Goal: Complete application form: Complete application form

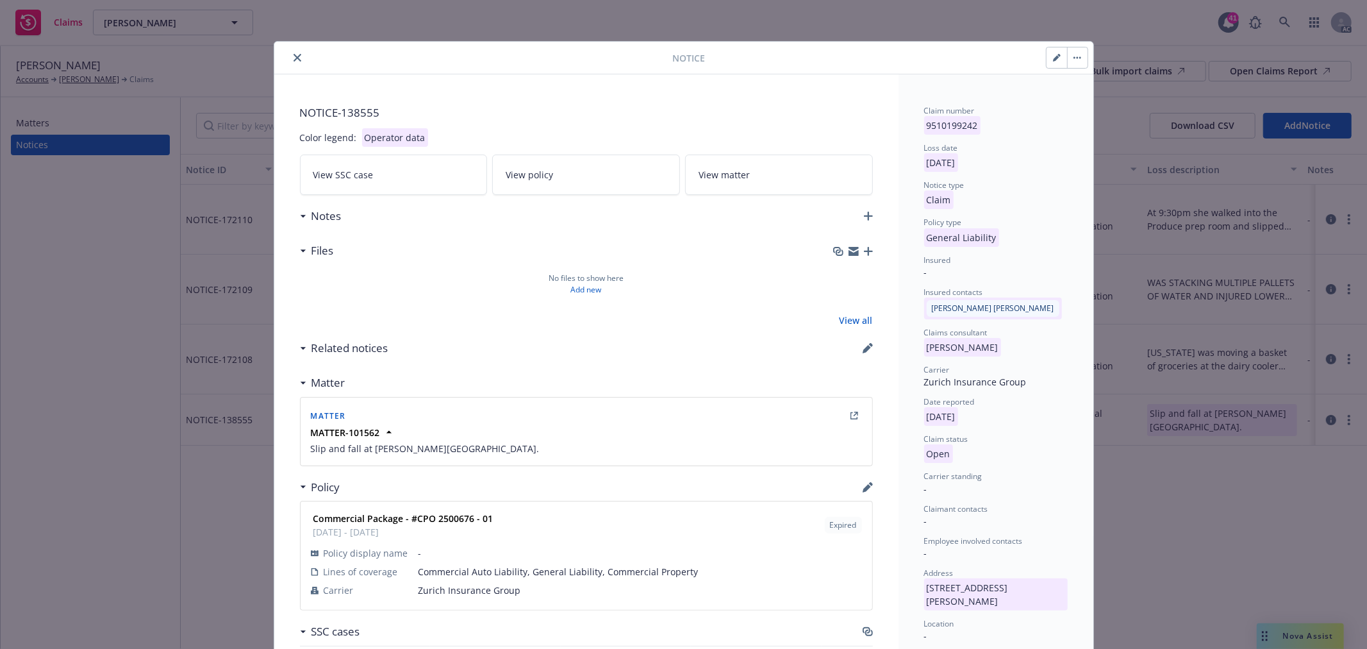
click at [1053, 63] on button "button" at bounding box center [1057, 57] width 21 height 21
select select "GENERAL_LIABILITY"
select select "open"
select select "CLAIM"
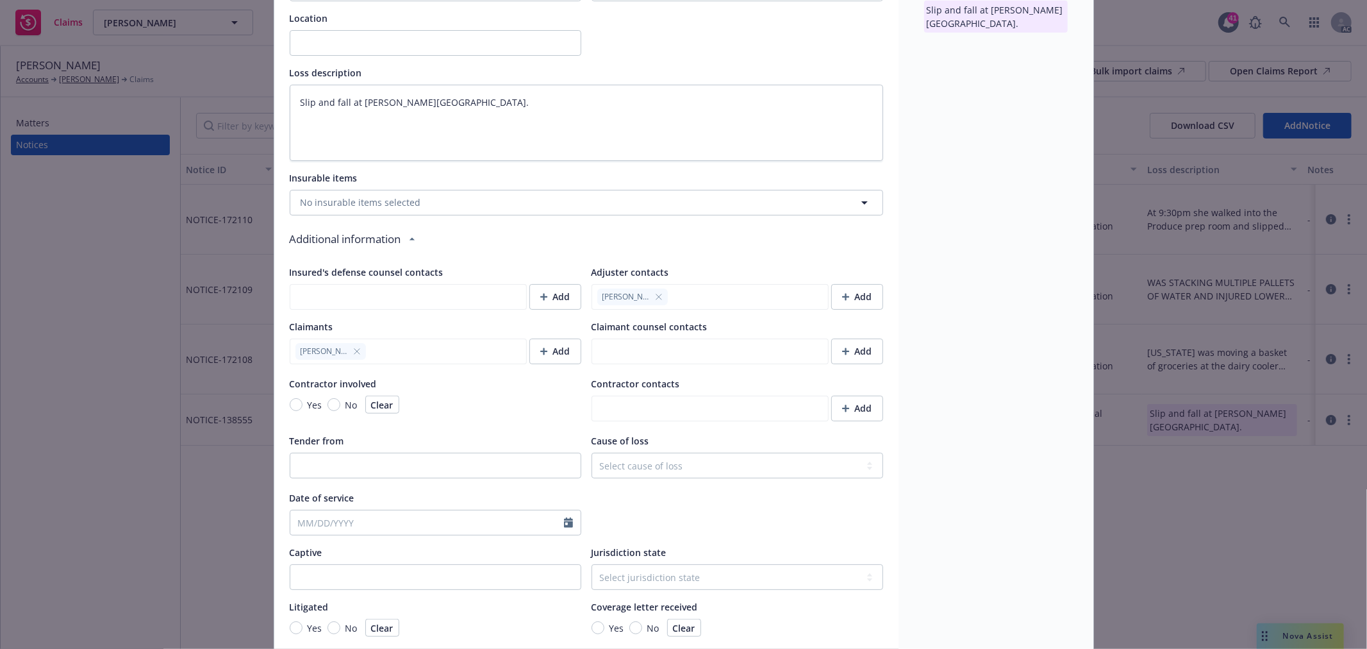
scroll to position [712, 0]
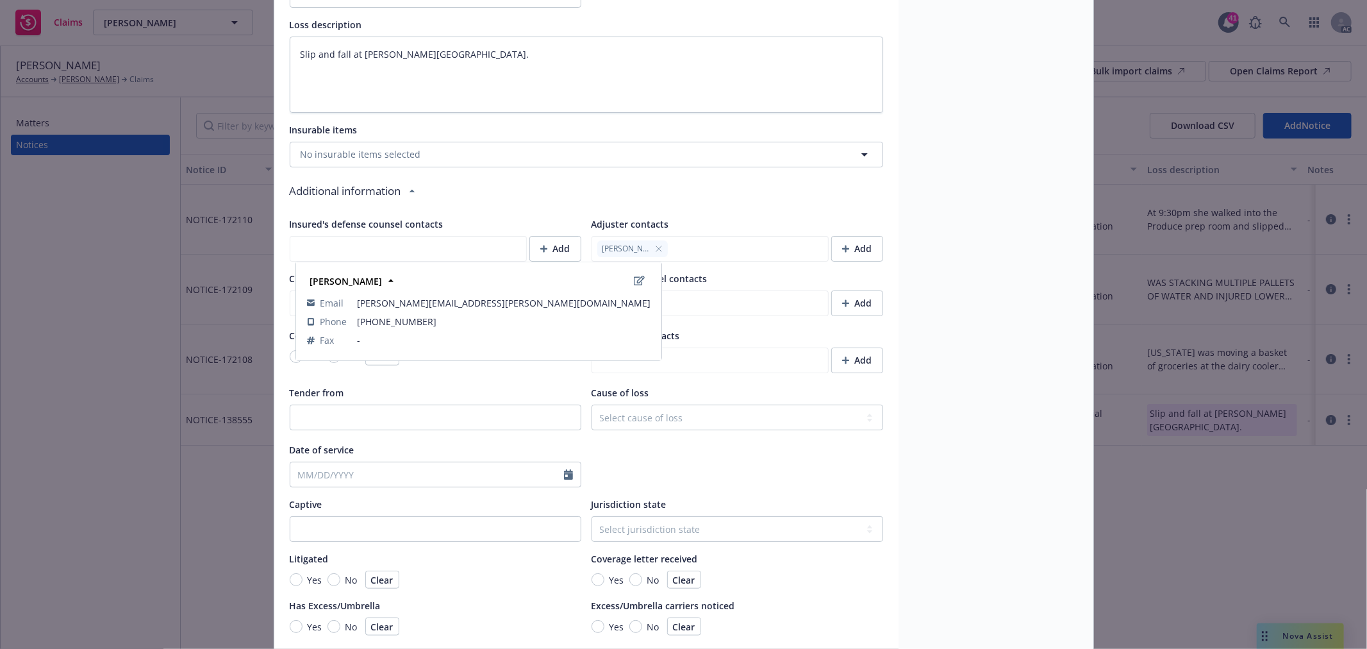
click at [655, 247] on icon "button" at bounding box center [659, 249] width 8 height 8
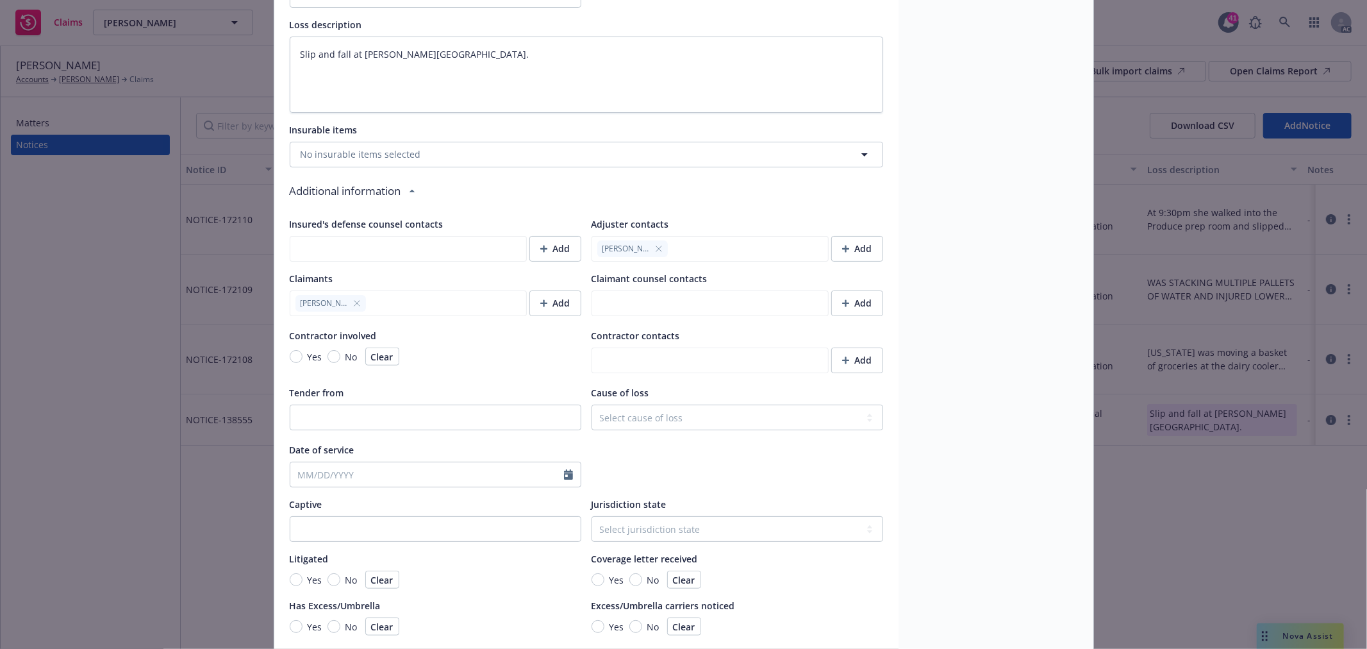
type textarea "x"
click at [842, 247] on icon "button" at bounding box center [846, 249] width 8 height 8
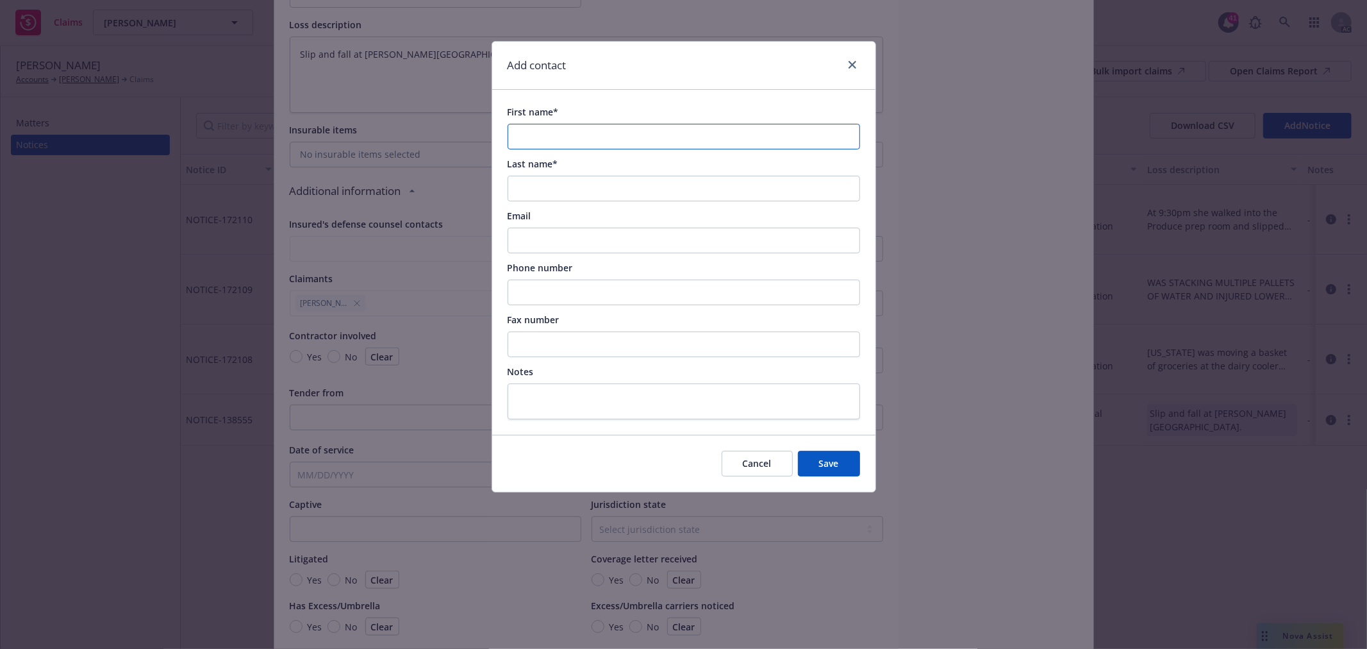
click at [623, 141] on input "First name*" at bounding box center [684, 137] width 353 height 26
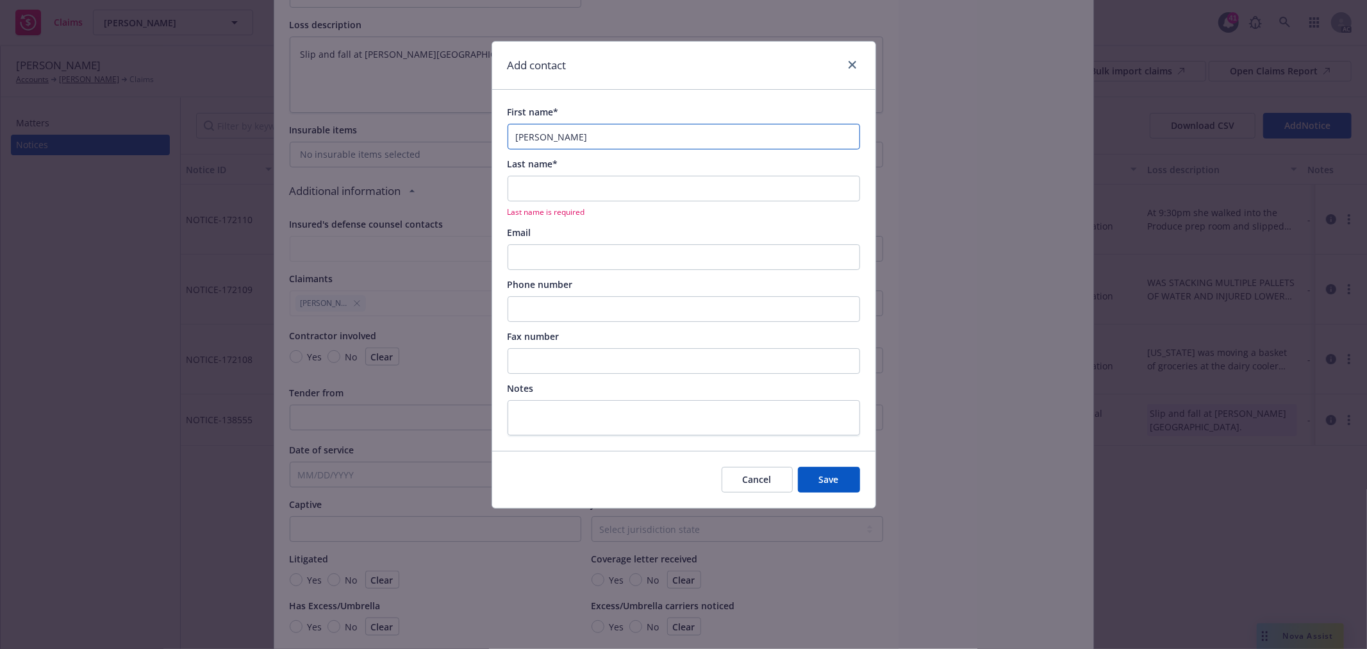
type input "[PERSON_NAME]"
click at [610, 178] on input "Last name*" at bounding box center [684, 189] width 353 height 26
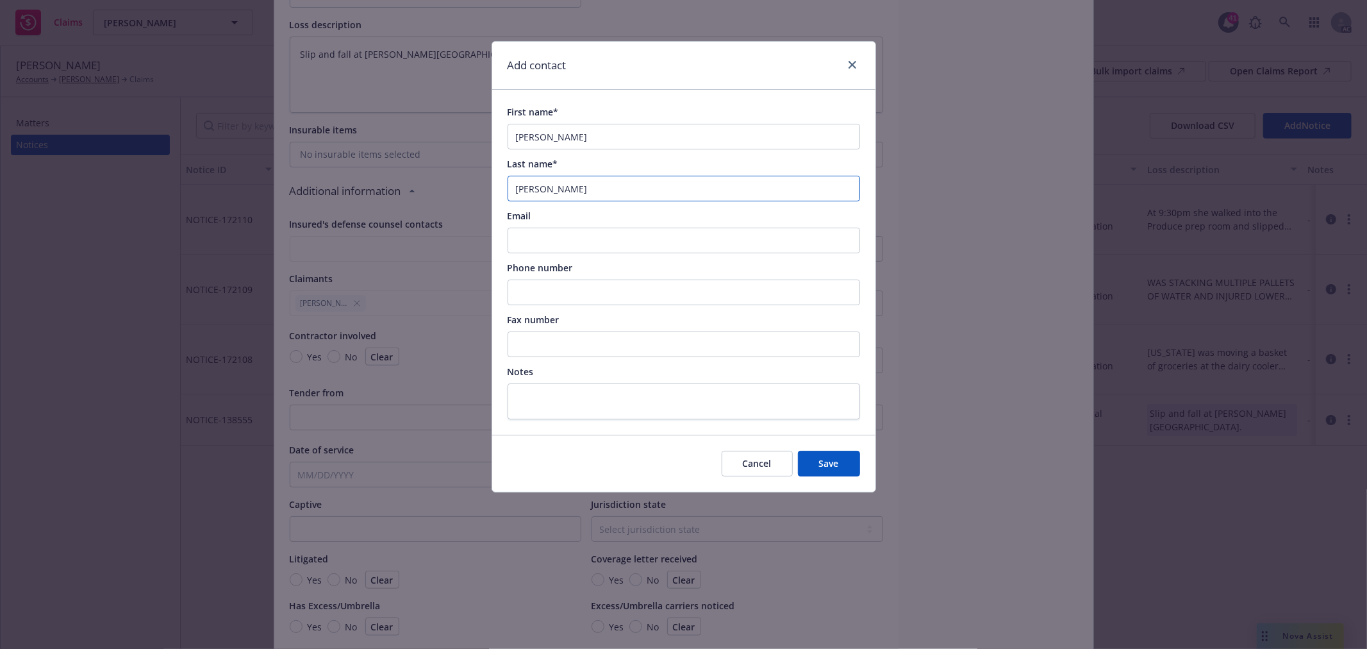
type input "[PERSON_NAME]"
click at [606, 236] on input "Email" at bounding box center [684, 241] width 353 height 26
paste input "[PERSON_NAME][EMAIL_ADDRESS][PERSON_NAME][DOMAIN_NAME]"
type input "[PERSON_NAME][EMAIL_ADDRESS][PERSON_NAME][DOMAIN_NAME]"
click at [558, 292] on input "Phone number" at bounding box center [684, 293] width 353 height 26
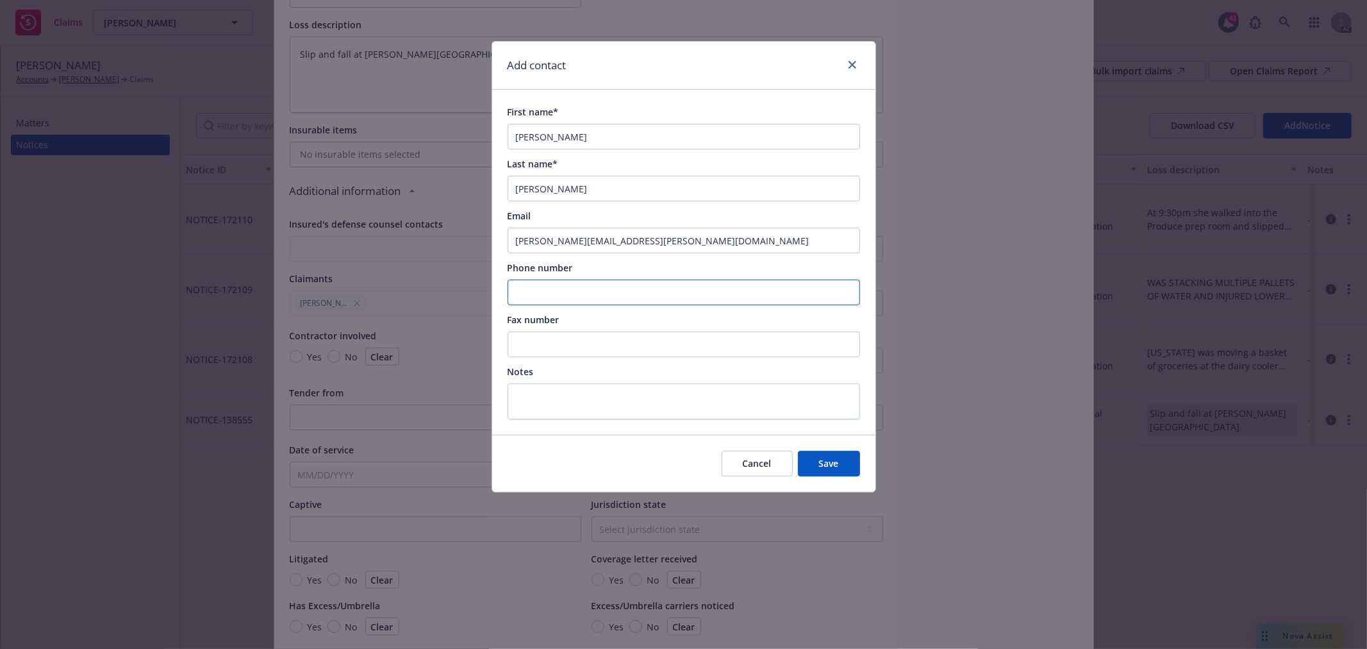
paste input "2148661180"
click at [532, 295] on input "2148661180" at bounding box center [684, 293] width 353 height 26
click at [549, 291] on input "214-8661180" at bounding box center [684, 293] width 353 height 26
type input "[PHONE_NUMBER]"
click at [821, 456] on button "Save" at bounding box center [829, 464] width 62 height 26
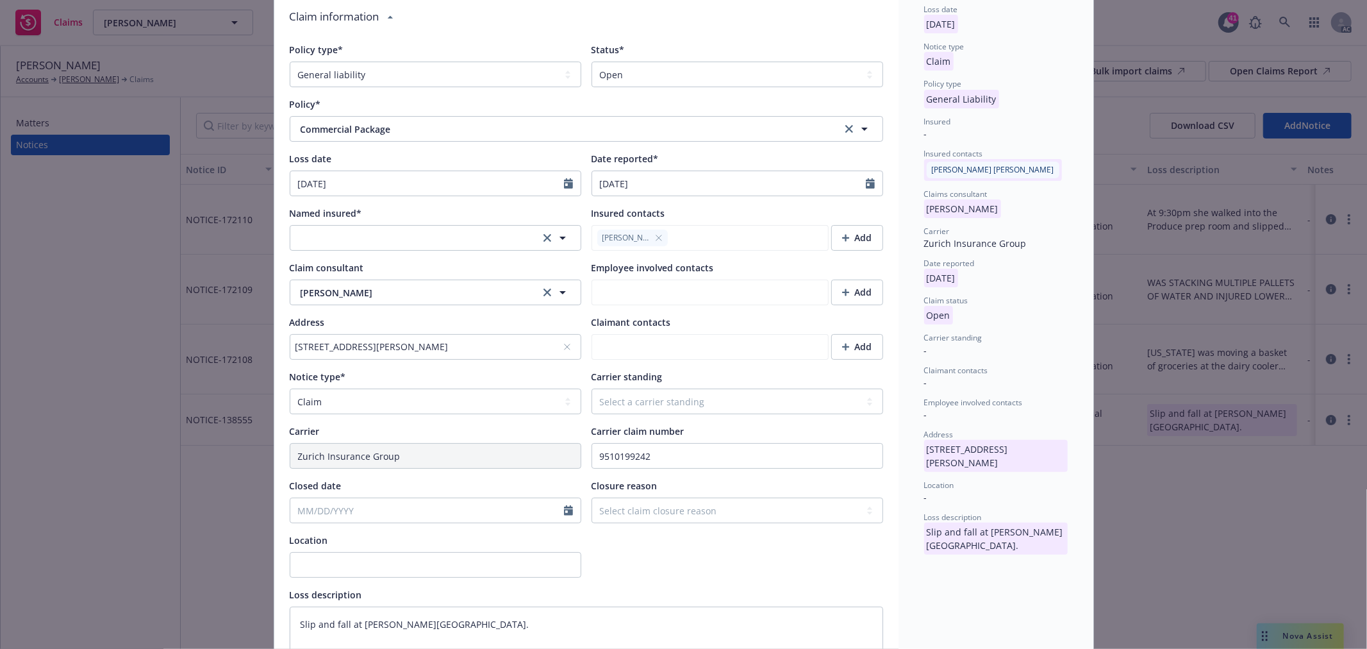
scroll to position [0, 0]
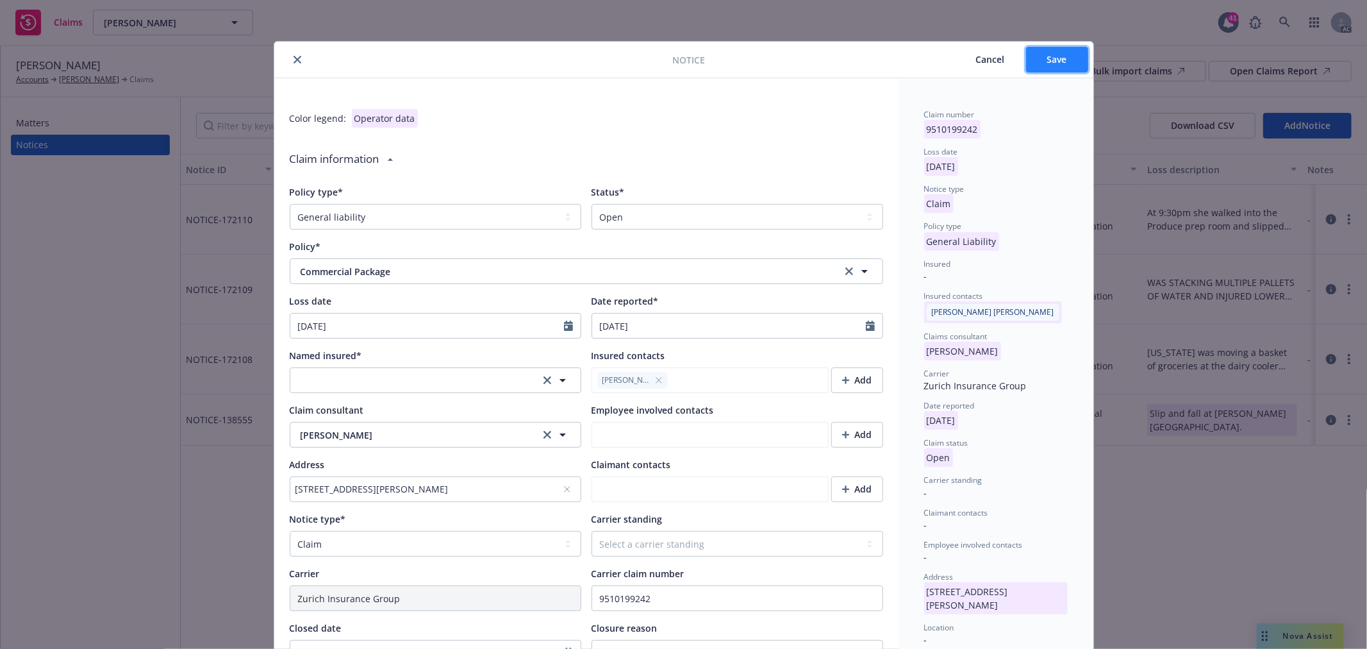
click at [1043, 47] on button "Save" at bounding box center [1057, 60] width 62 height 26
type textarea "x"
